Goal: Download file/media

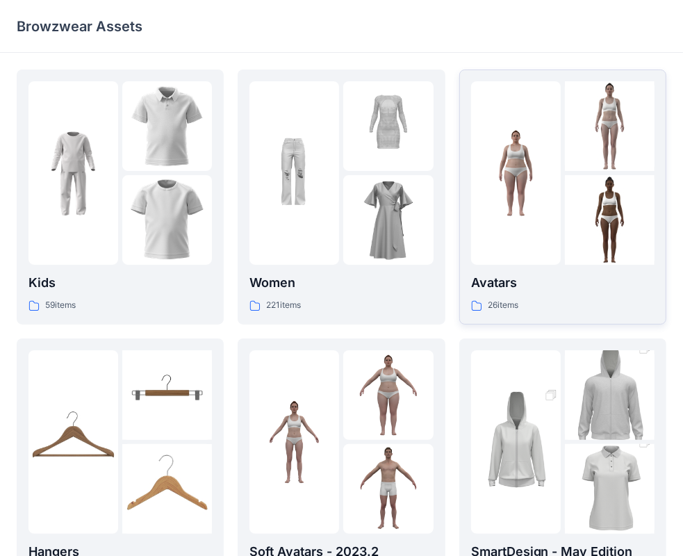
click at [580, 227] on img at bounding box center [610, 220] width 90 height 90
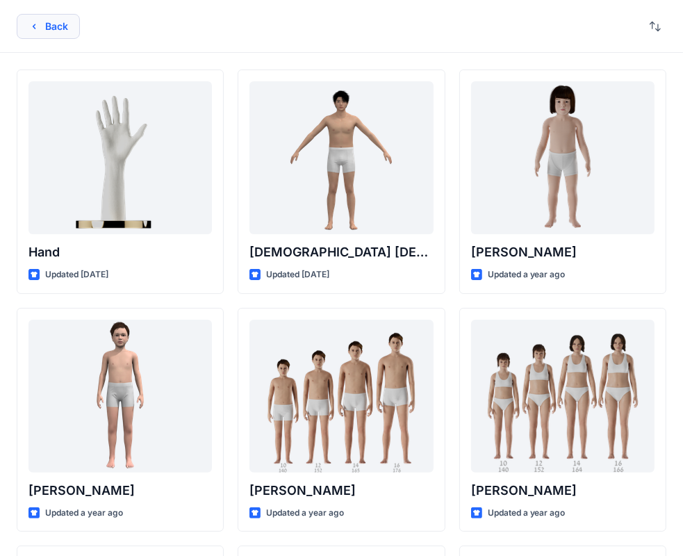
click at [38, 25] on icon "button" at bounding box center [34, 26] width 11 height 11
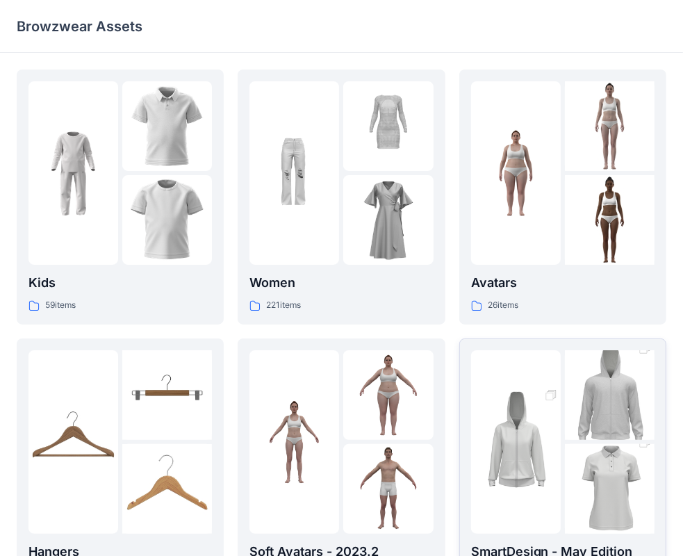
scroll to position [278, 0]
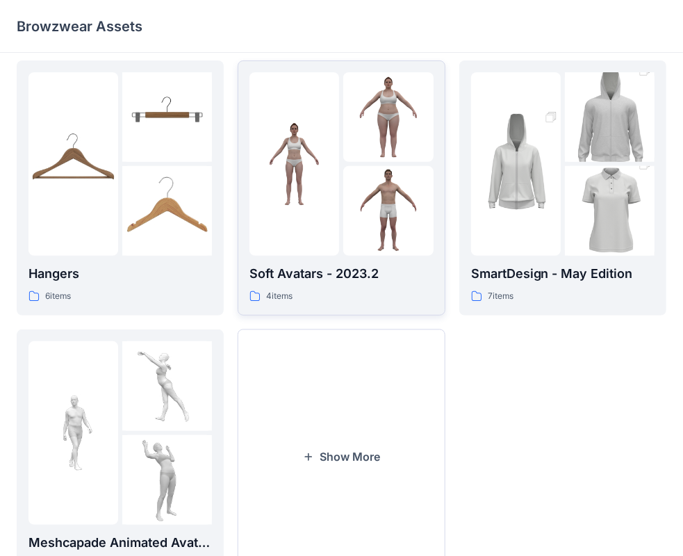
click at [343, 233] on div at bounding box center [342, 164] width 184 height 184
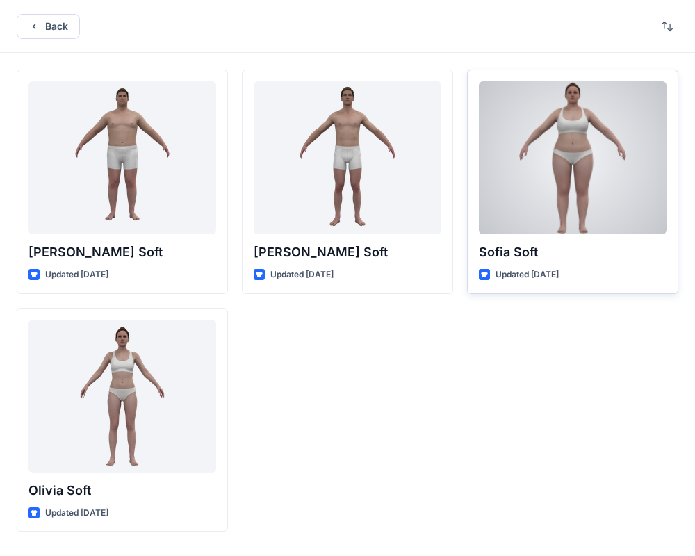
click at [547, 206] on div at bounding box center [573, 157] width 188 height 153
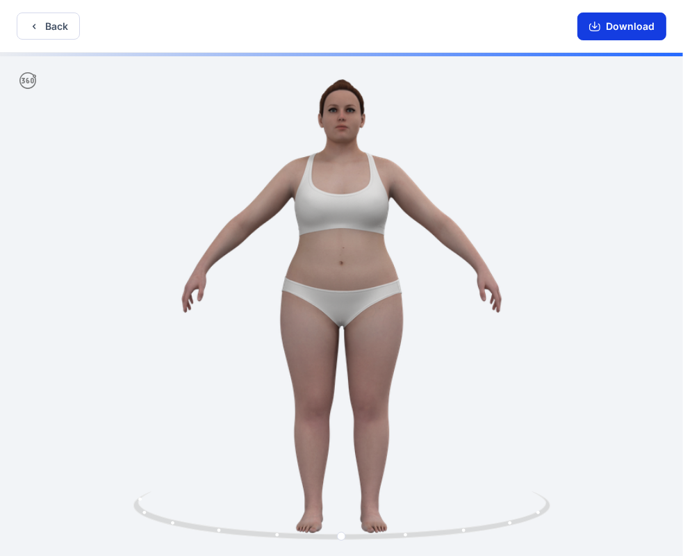
click at [633, 24] on button "Download" at bounding box center [622, 27] width 89 height 28
